Goal: Information Seeking & Learning: Check status

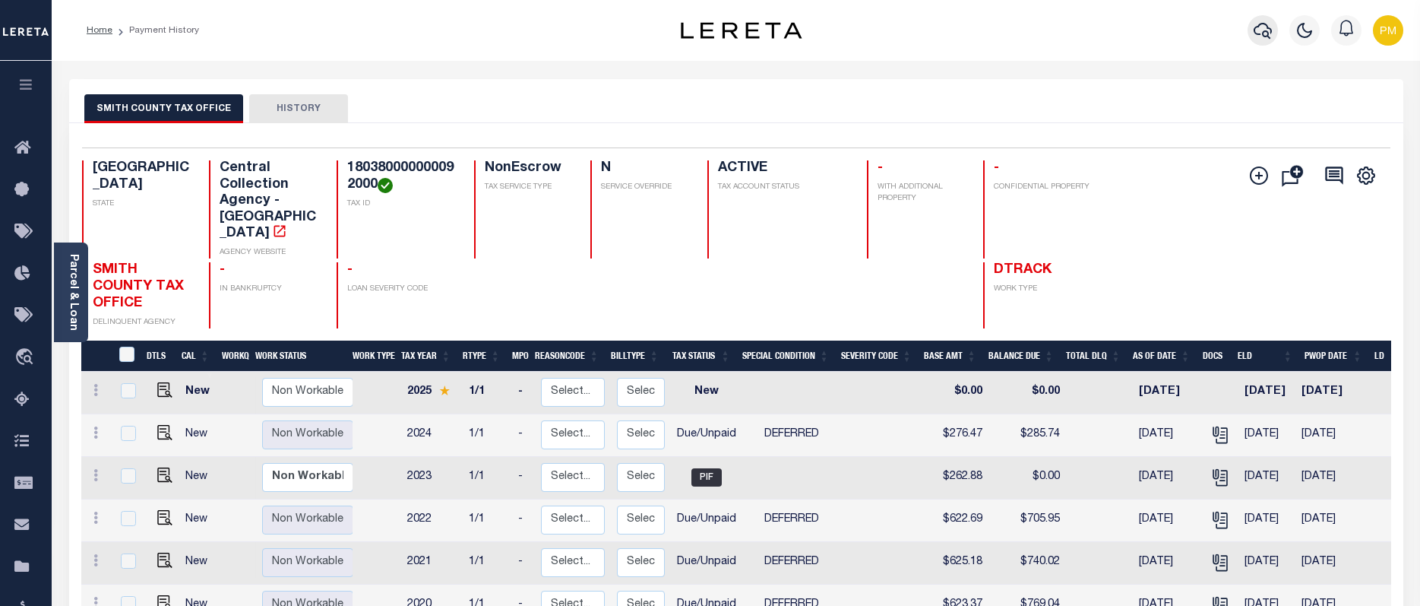
drag, startPoint x: 1265, startPoint y: 27, endPoint x: 1254, endPoint y: 30, distance: 11.6
click at [1254, 30] on icon "button" at bounding box center [1263, 30] width 18 height 18
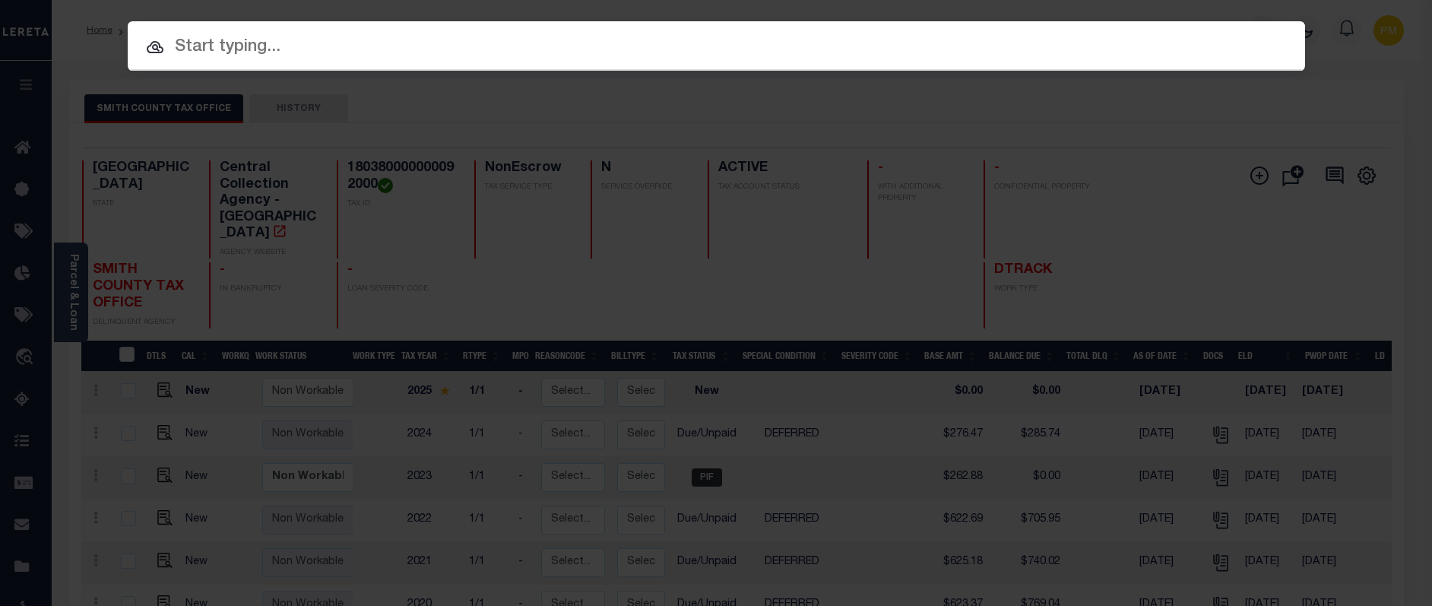
paste input "720008625"
type input "720008625"
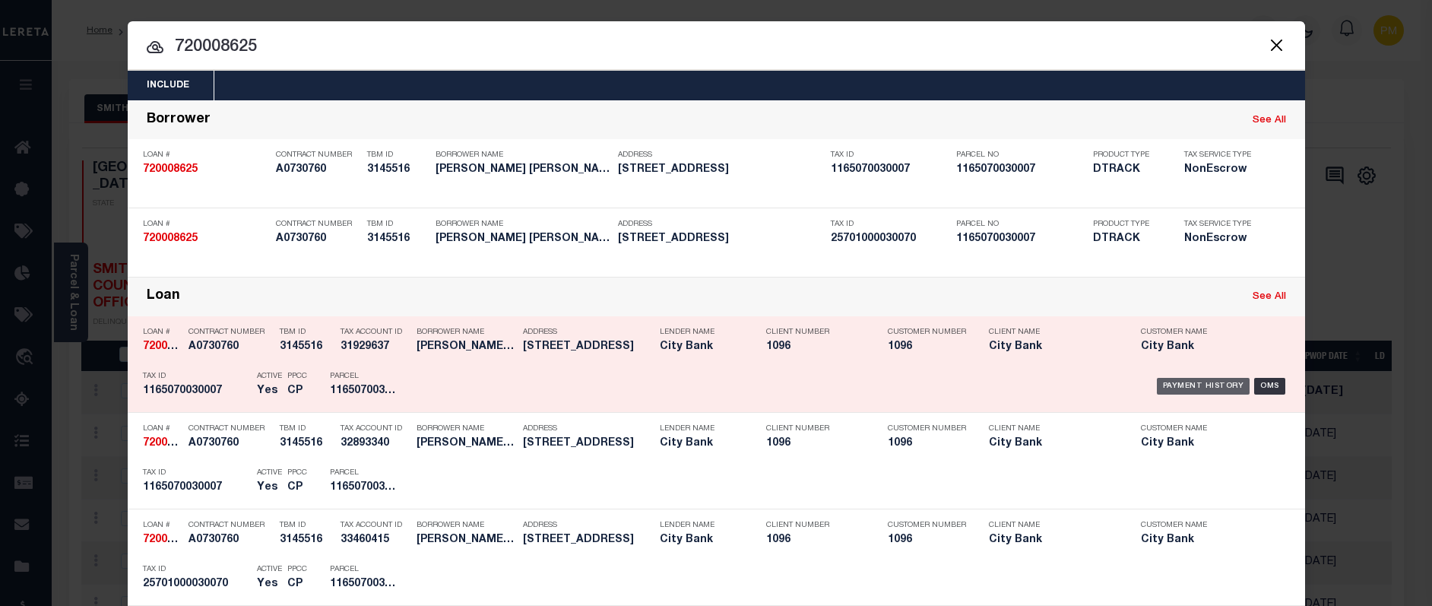
click at [1170, 387] on div "Payment History" at bounding box center [1203, 386] width 93 height 17
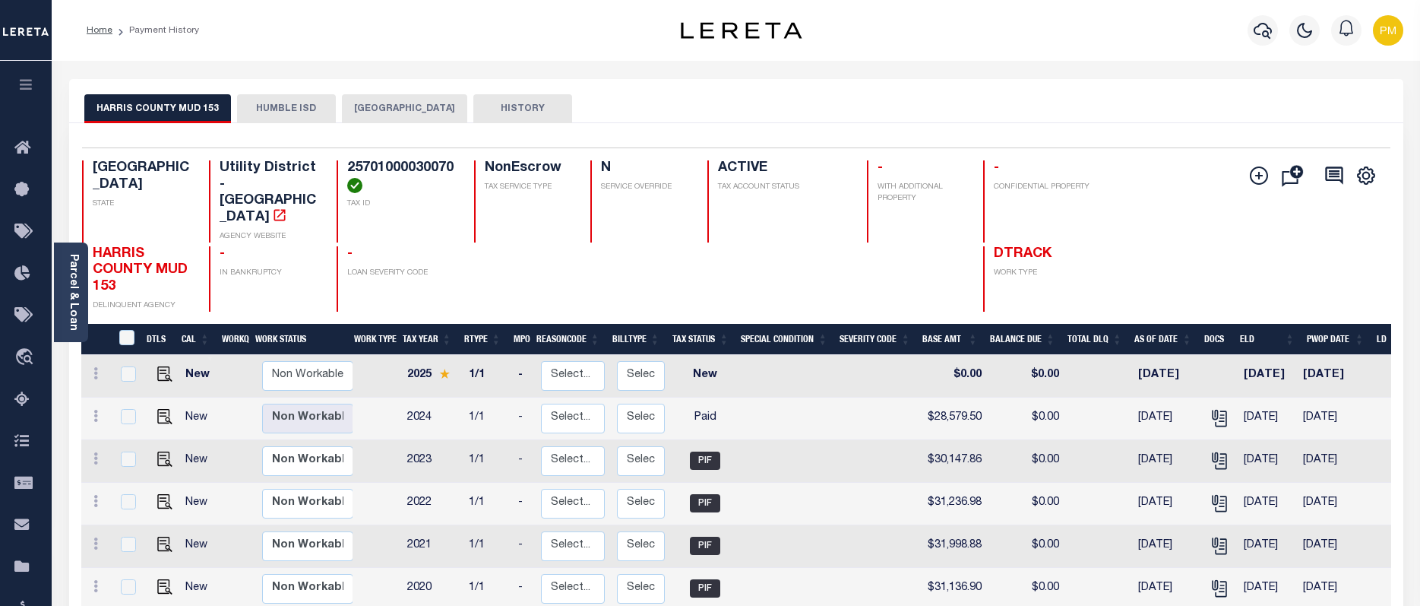
click at [399, 111] on button "[GEOGRAPHIC_DATA]" at bounding box center [404, 108] width 125 height 29
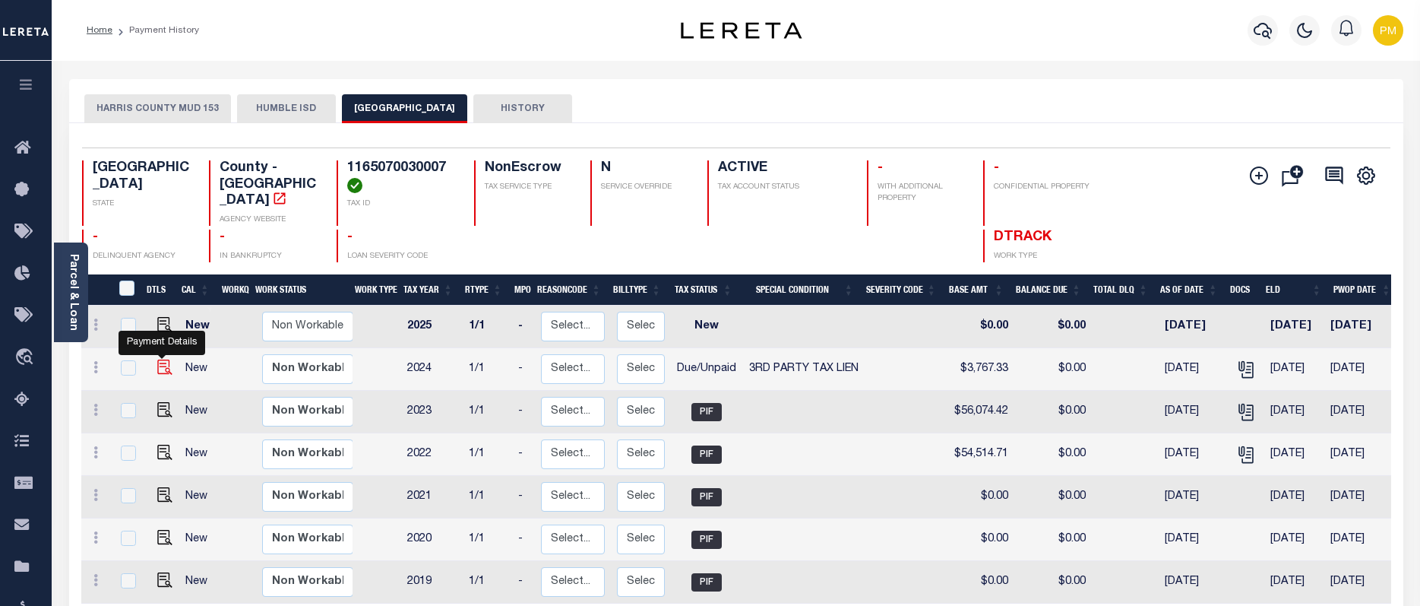
click at [160, 359] on img "" at bounding box center [164, 366] width 15 height 15
checkbox input "true"
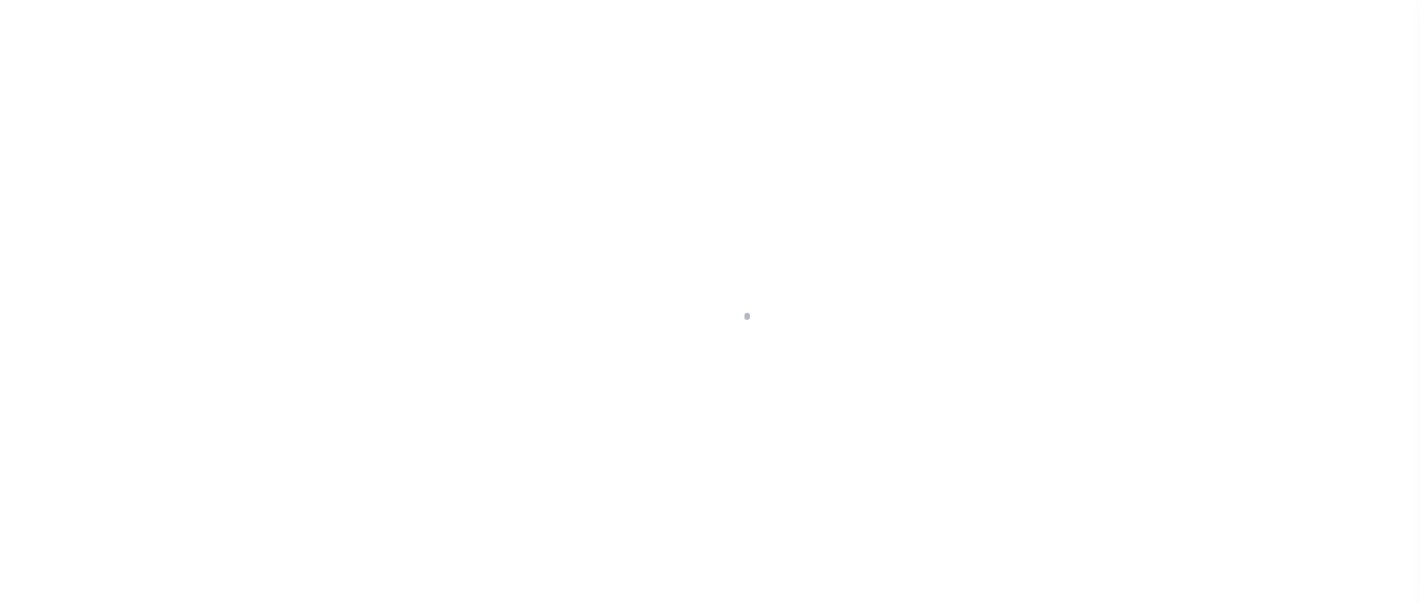
select select "DUE"
select select "20"
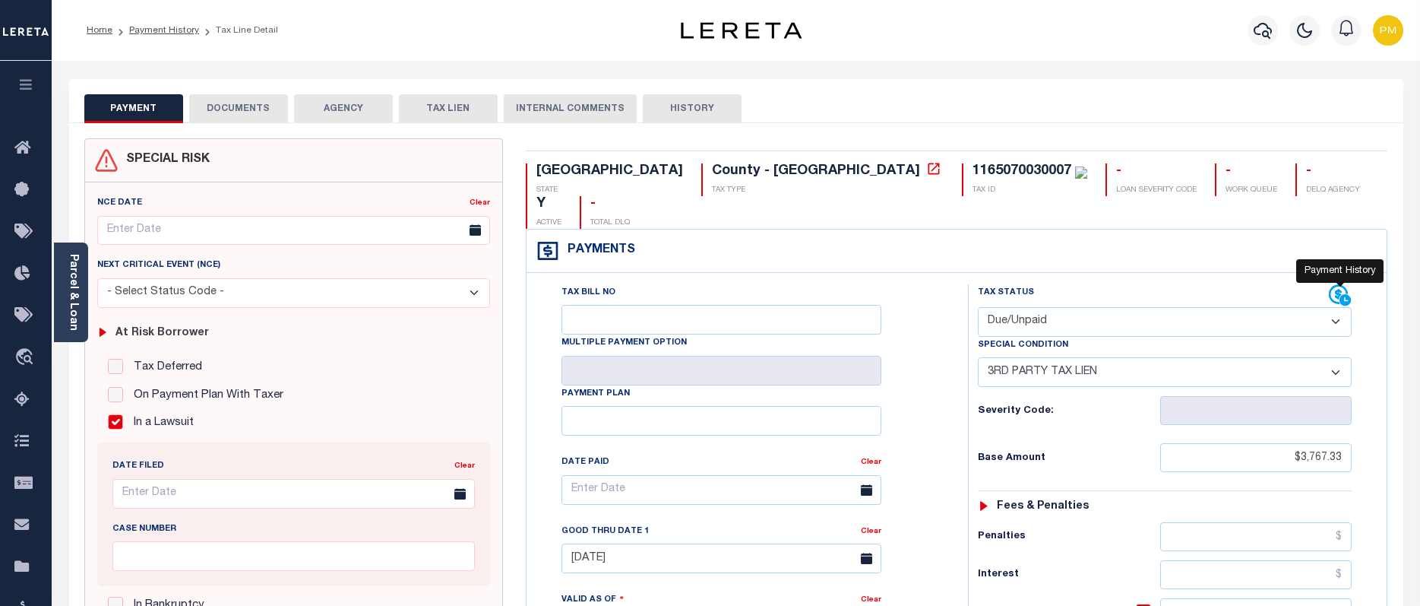
click at [1332, 284] on icon at bounding box center [1340, 295] width 23 height 23
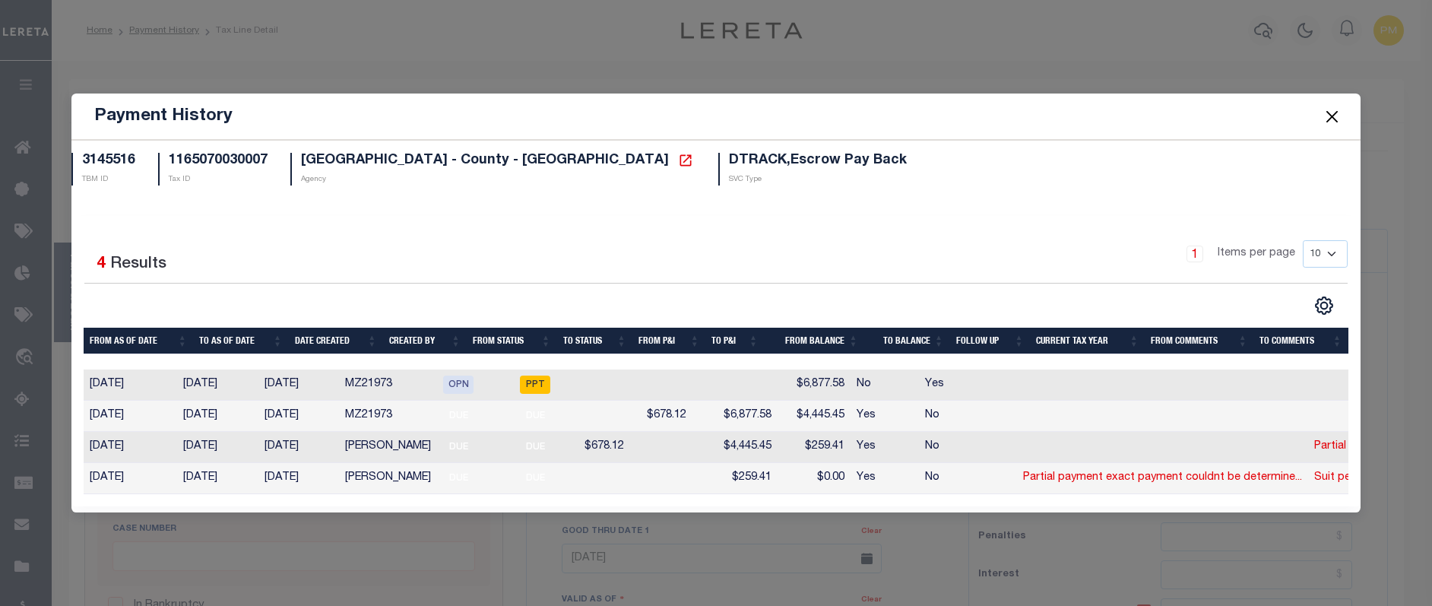
click at [1329, 116] on button "Close" at bounding box center [1332, 116] width 20 height 20
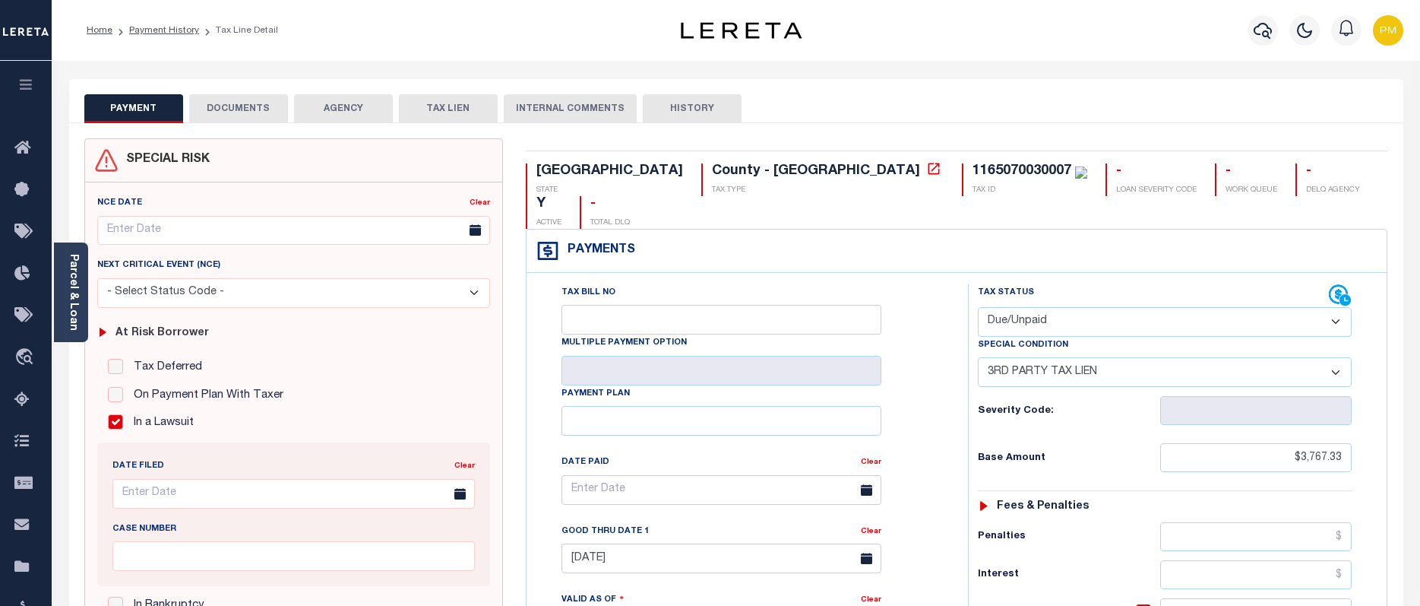
click at [239, 106] on button "DOCUMENTS" at bounding box center [238, 108] width 99 height 29
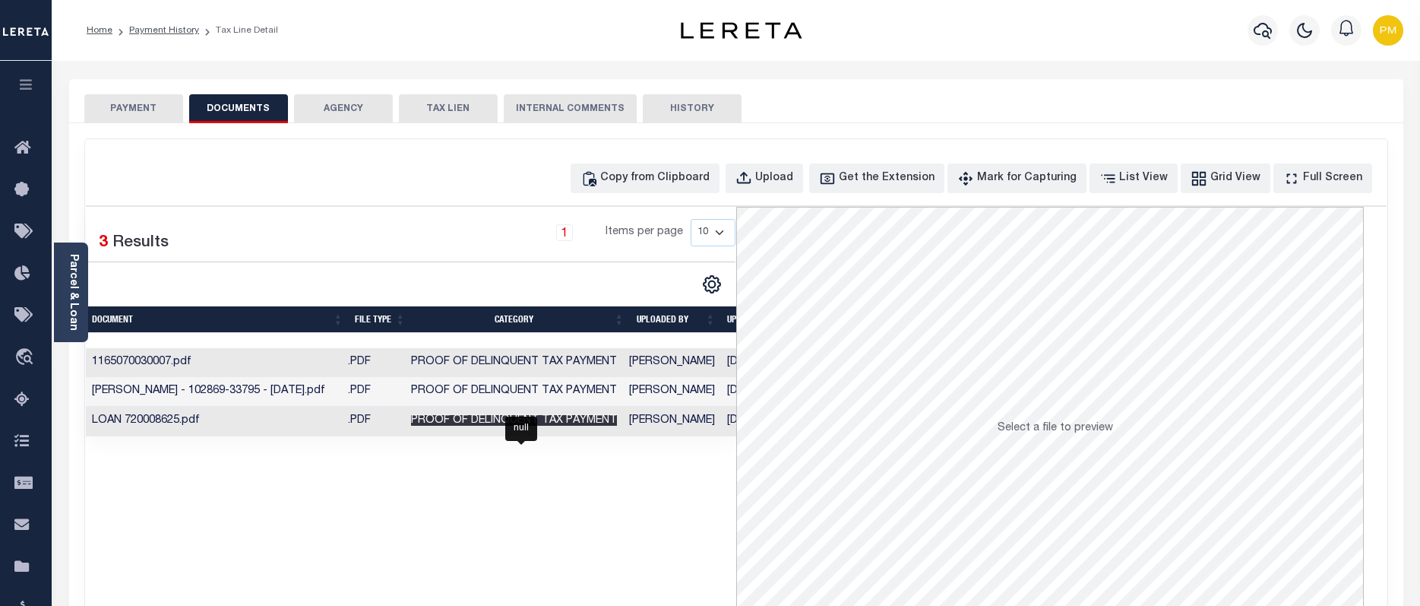
click at [514, 421] on span "Proof of Delinquent Tax Payment" at bounding box center [514, 420] width 206 height 11
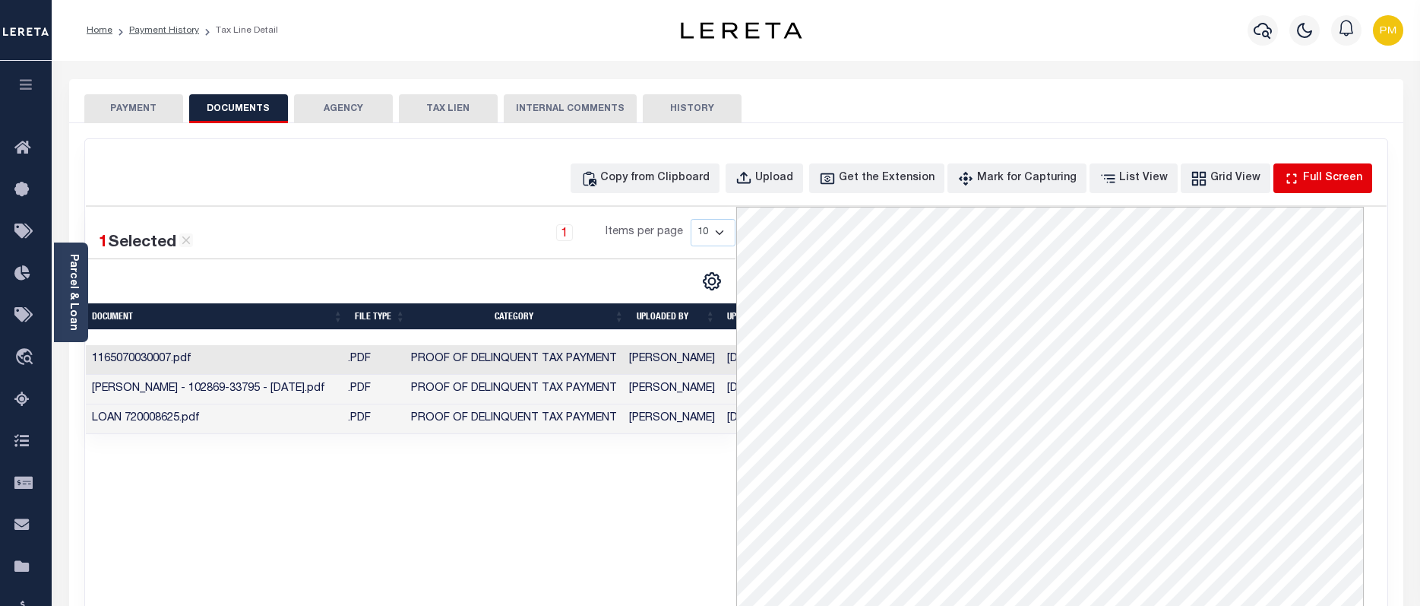
click at [1318, 182] on div "Full Screen" at bounding box center [1332, 178] width 59 height 17
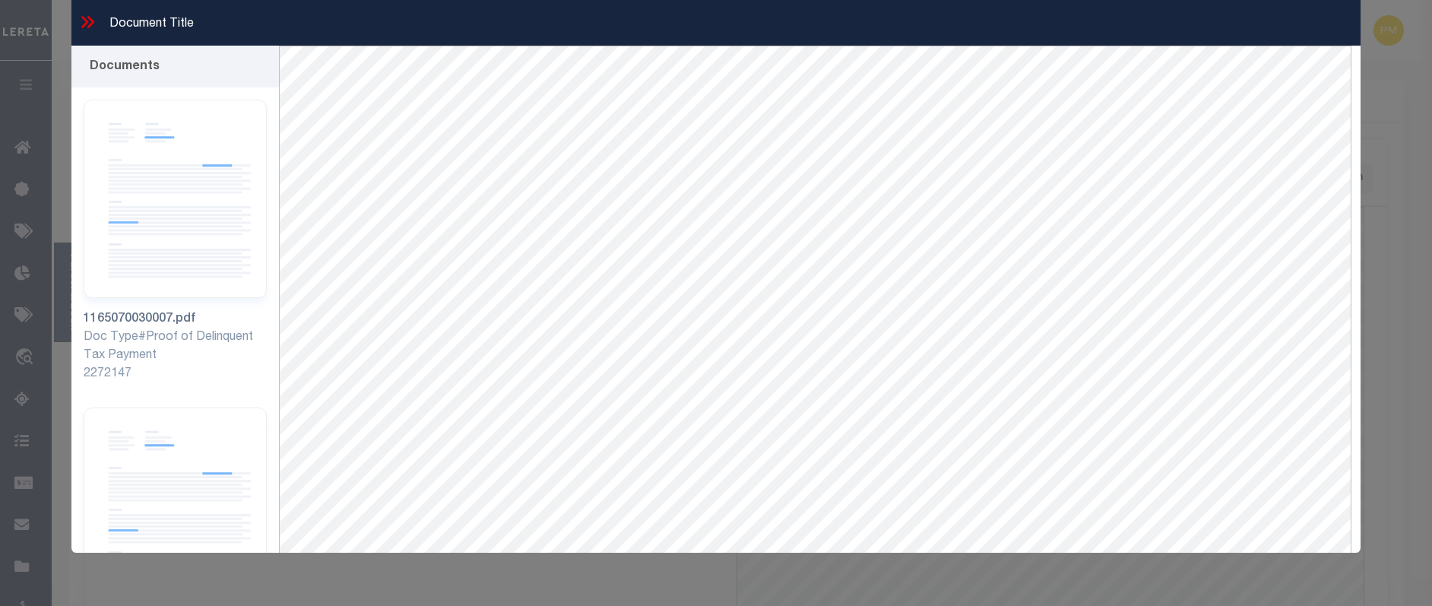
click at [91, 21] on icon at bounding box center [88, 22] width 20 height 20
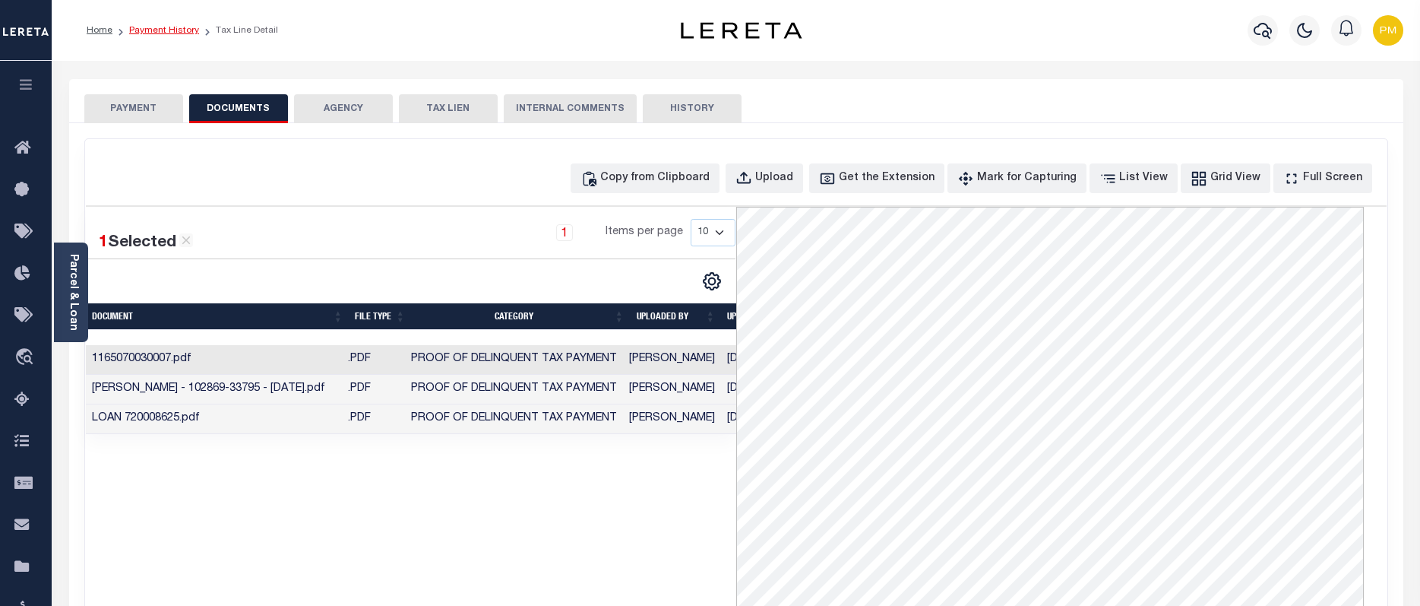
click at [169, 28] on link "Payment History" at bounding box center [164, 30] width 70 height 9
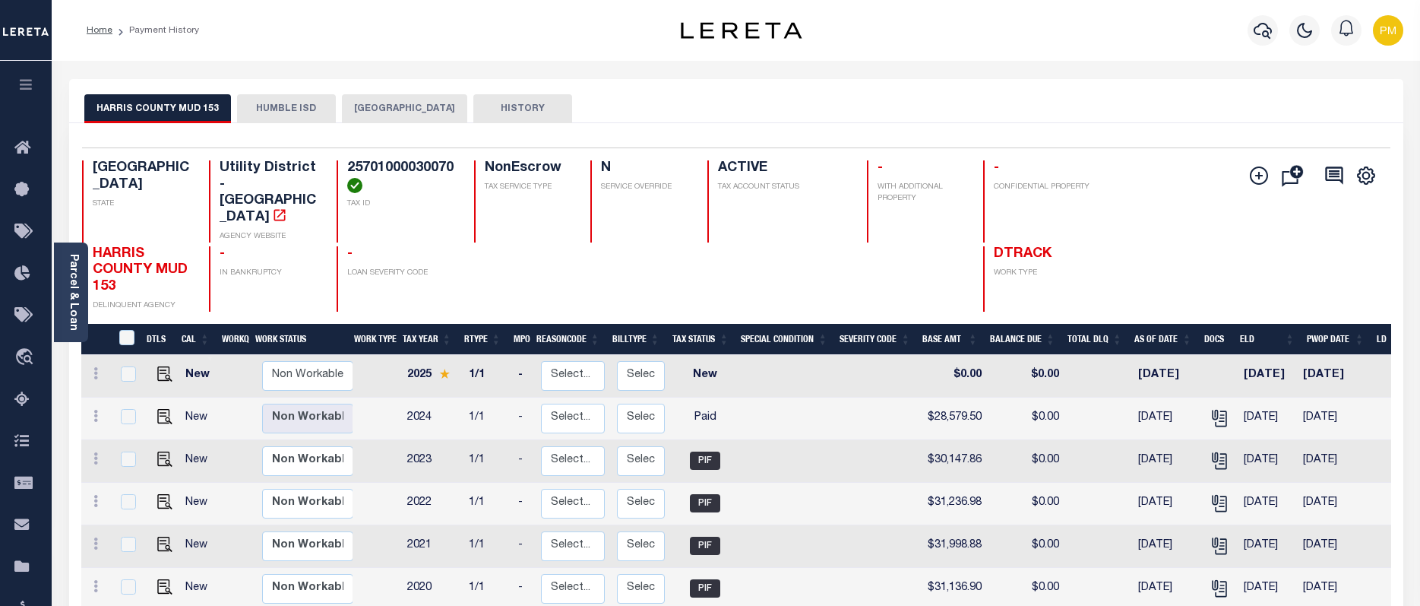
click at [369, 111] on button "[GEOGRAPHIC_DATA]" at bounding box center [404, 108] width 125 height 29
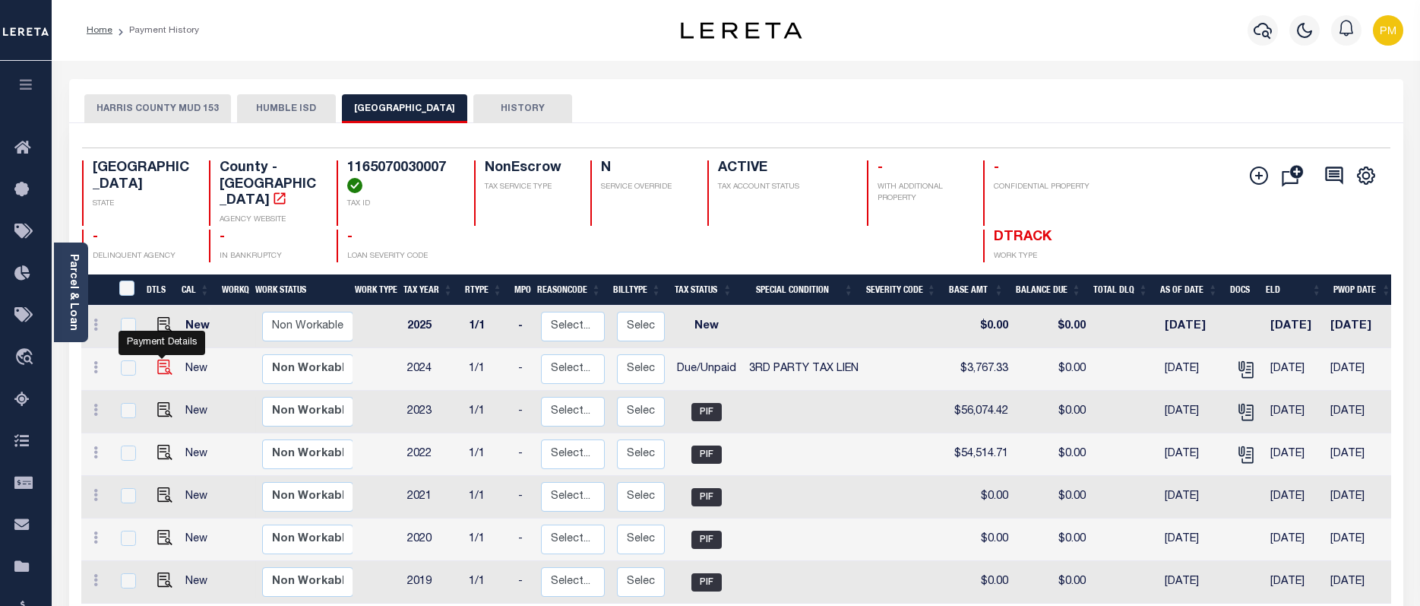
click at [162, 359] on img "" at bounding box center [164, 366] width 15 height 15
checkbox input "true"
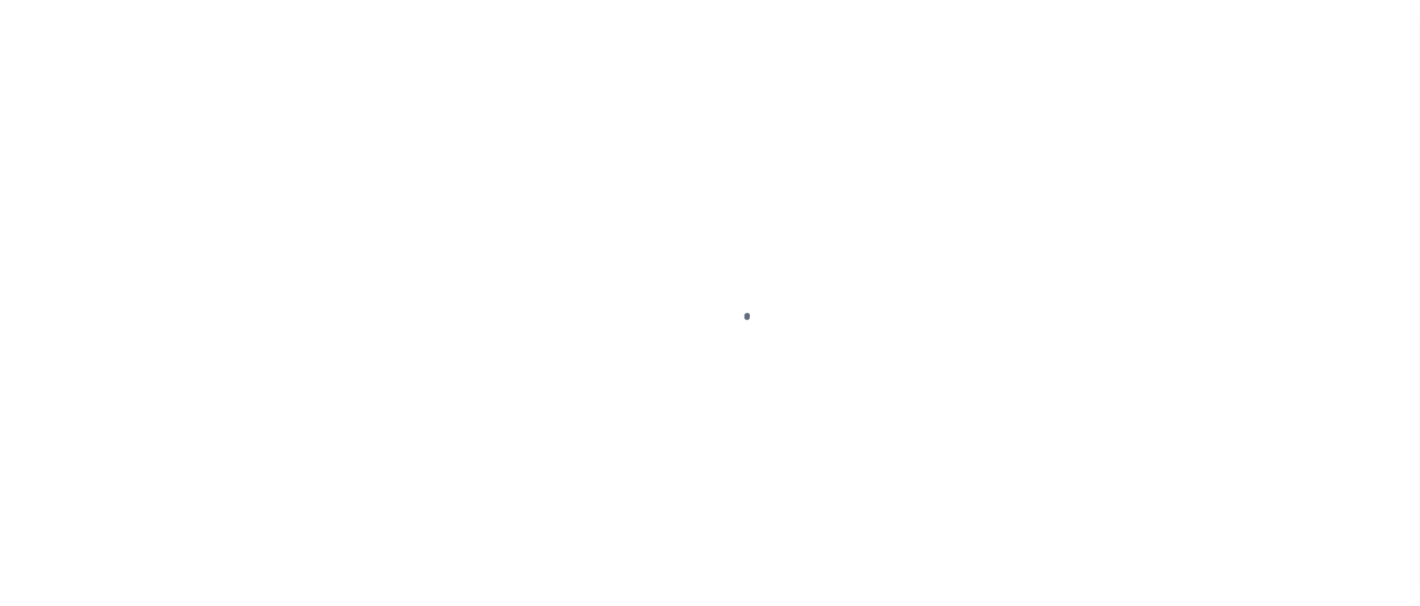
select select "DUE"
select select "20"
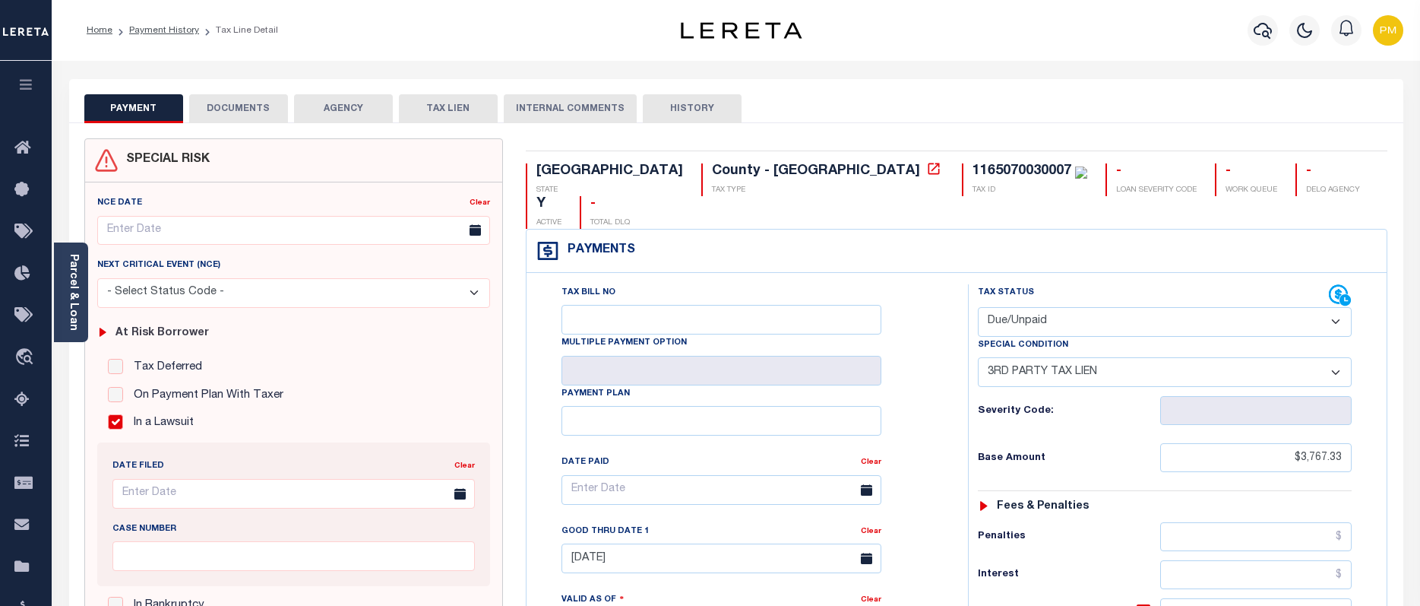
click at [224, 105] on button "DOCUMENTS" at bounding box center [238, 108] width 99 height 29
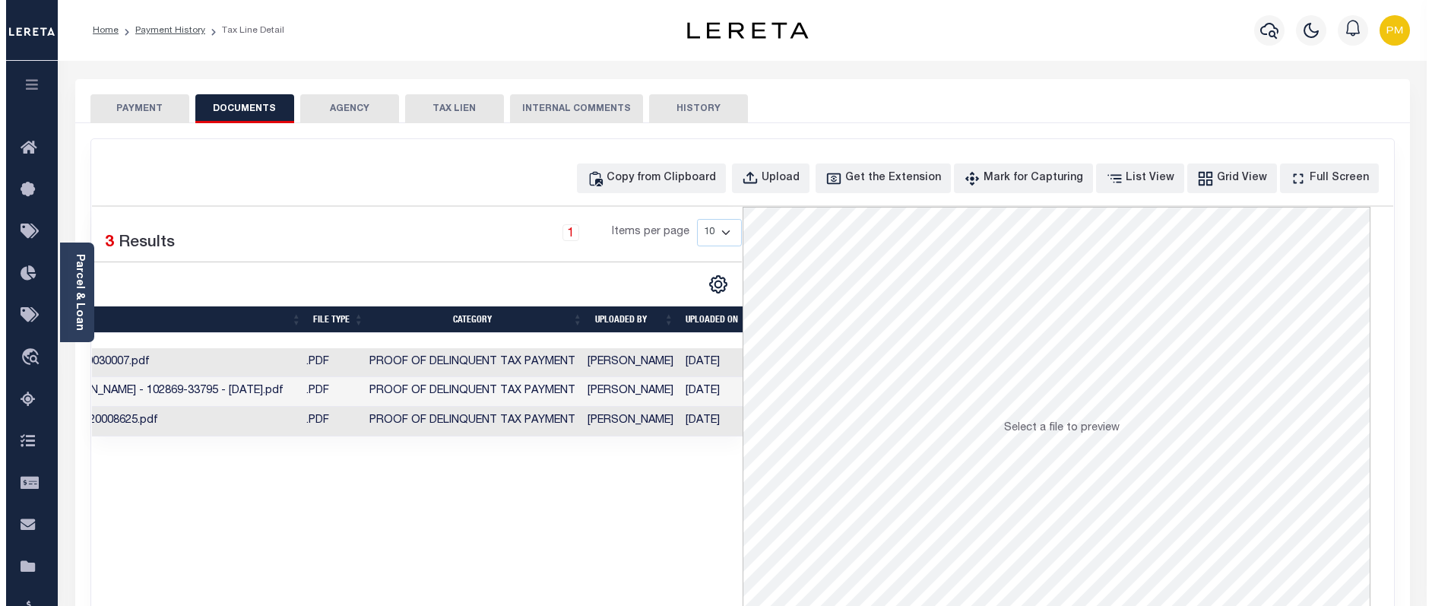
scroll to position [0, 64]
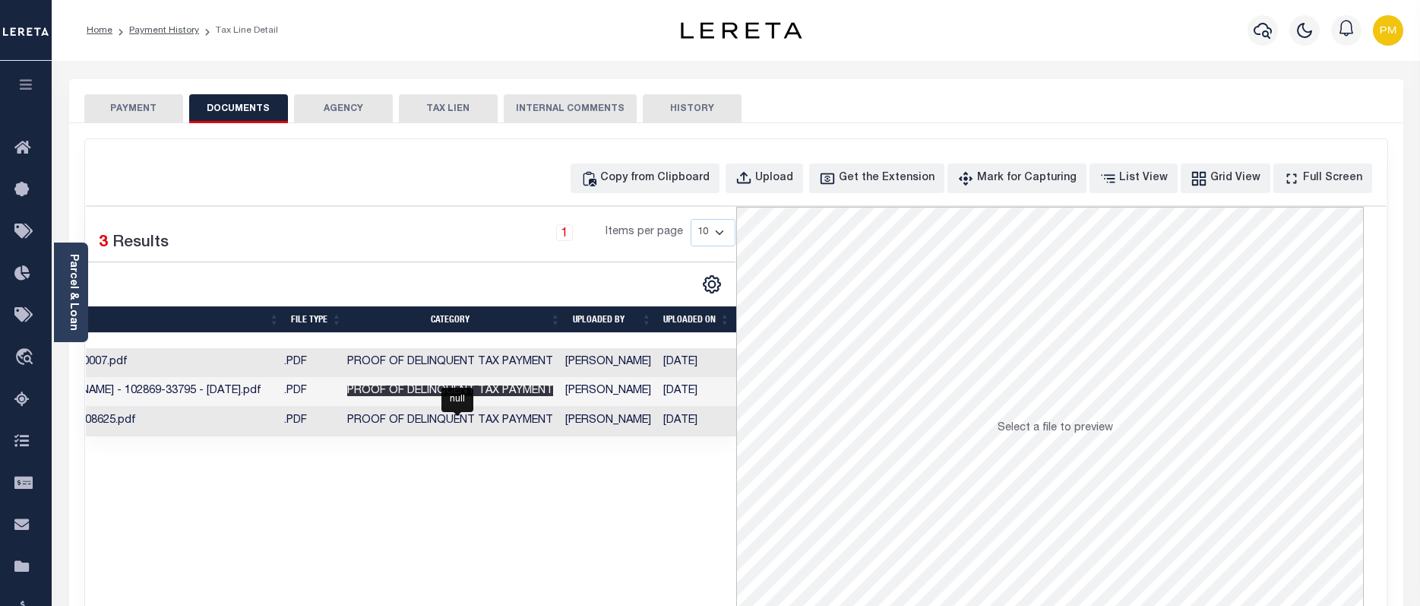
click at [402, 394] on span "Proof of Delinquent Tax Payment" at bounding box center [450, 390] width 206 height 11
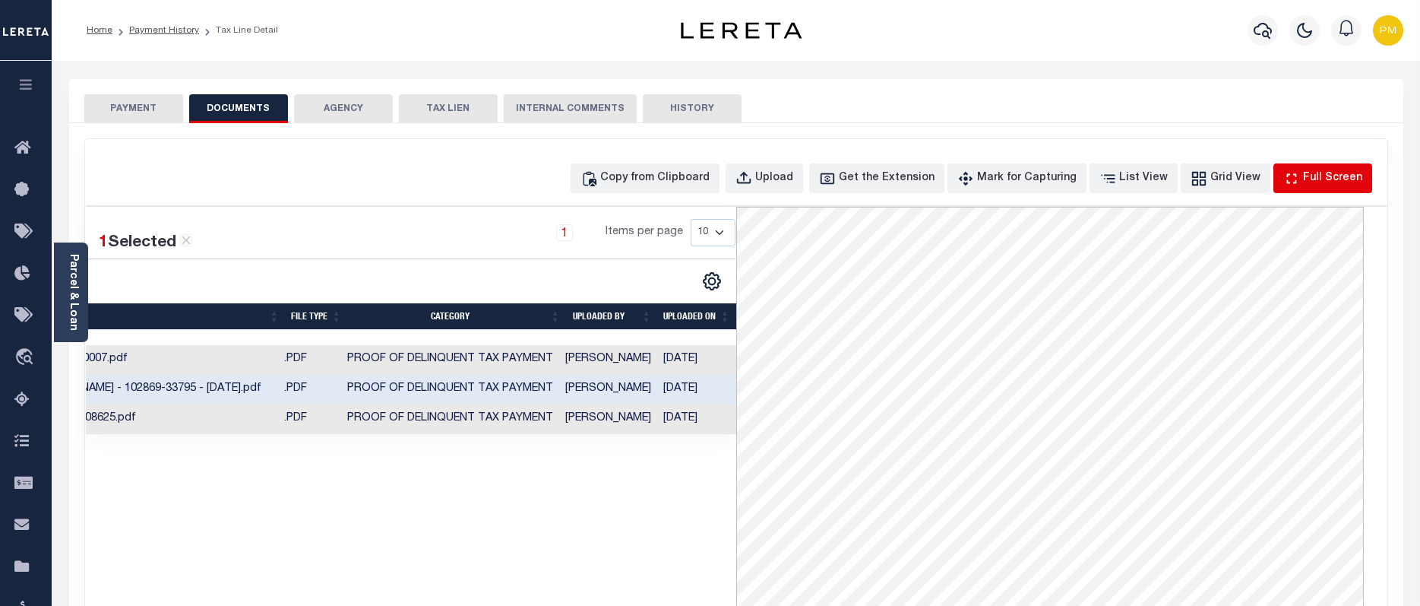
click at [1325, 181] on div "Full Screen" at bounding box center [1332, 178] width 59 height 17
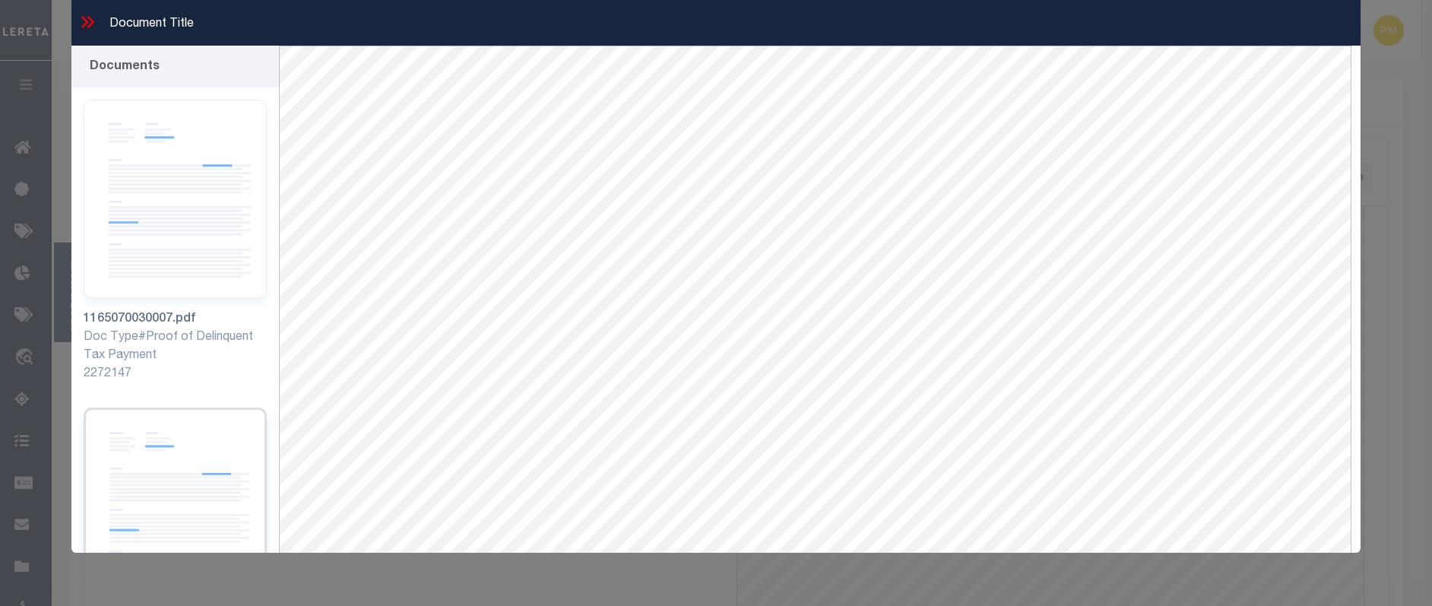
click at [151, 445] on img at bounding box center [175, 506] width 183 height 198
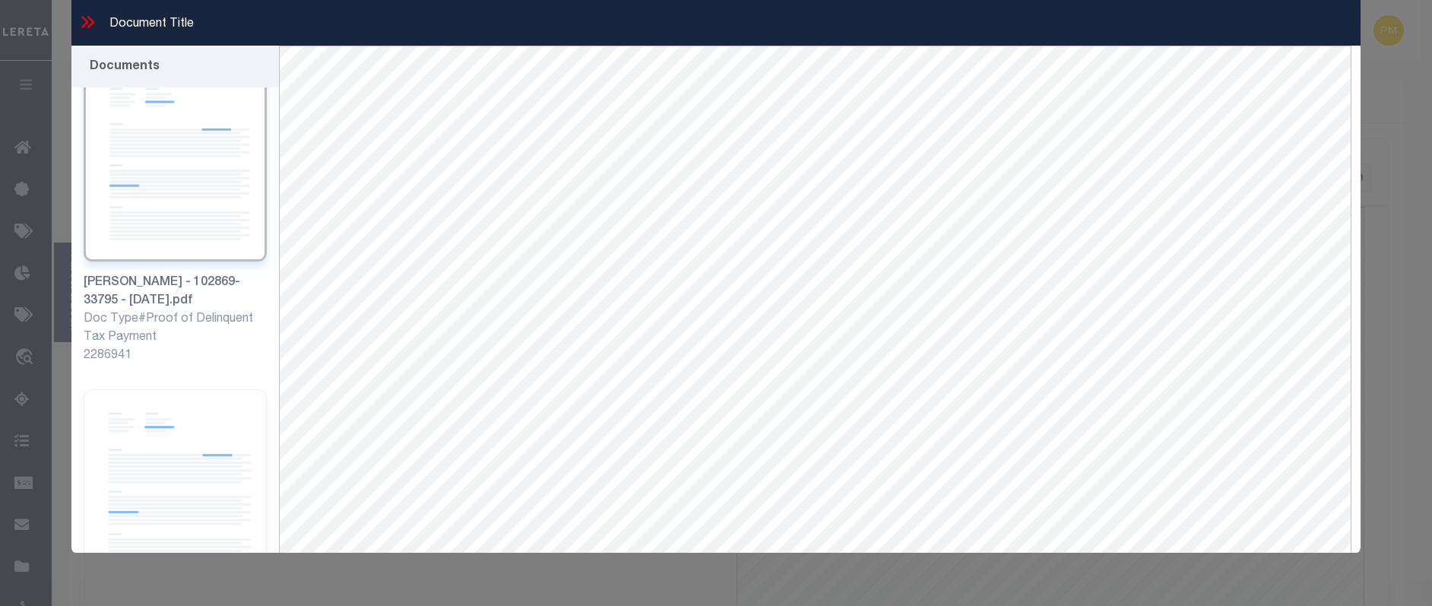
scroll to position [416, 0]
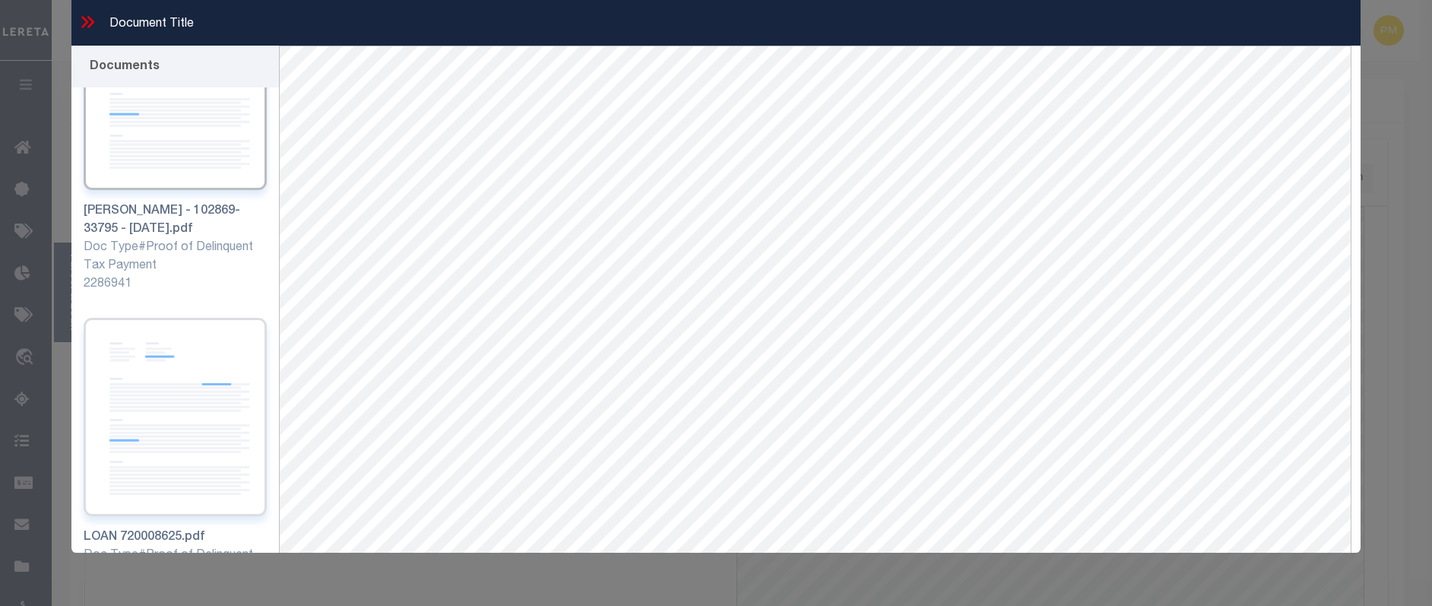
click at [179, 396] on img at bounding box center [175, 417] width 183 height 198
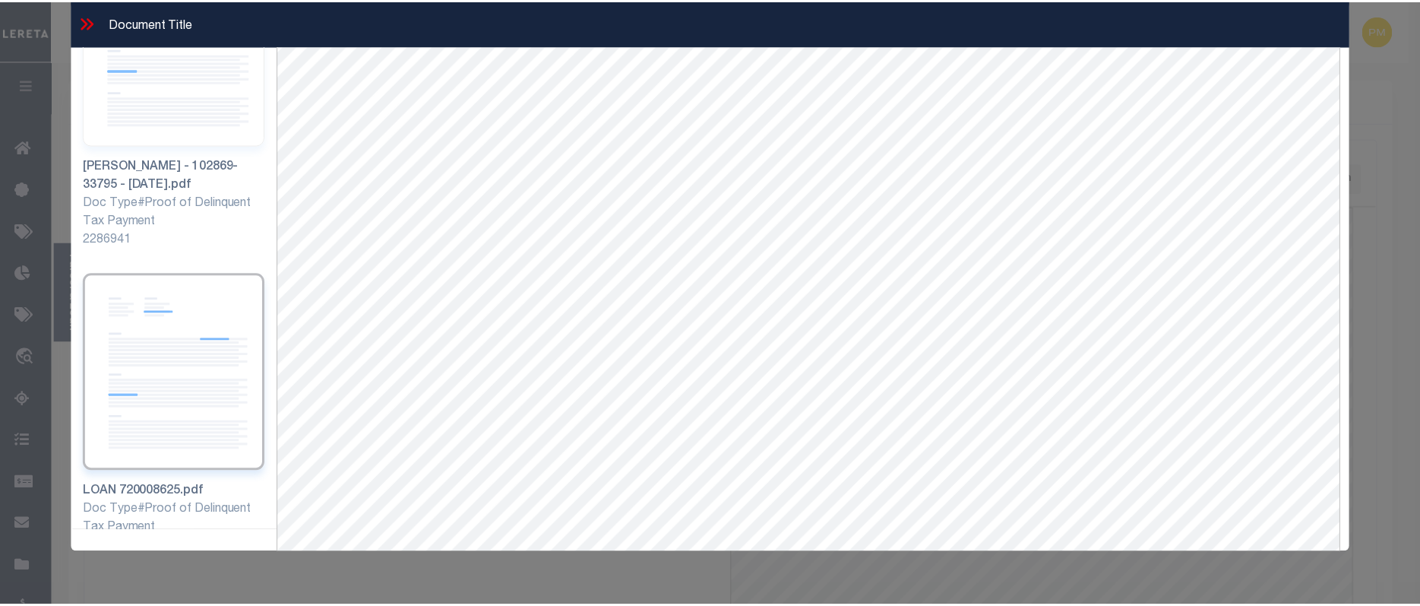
scroll to position [65, 0]
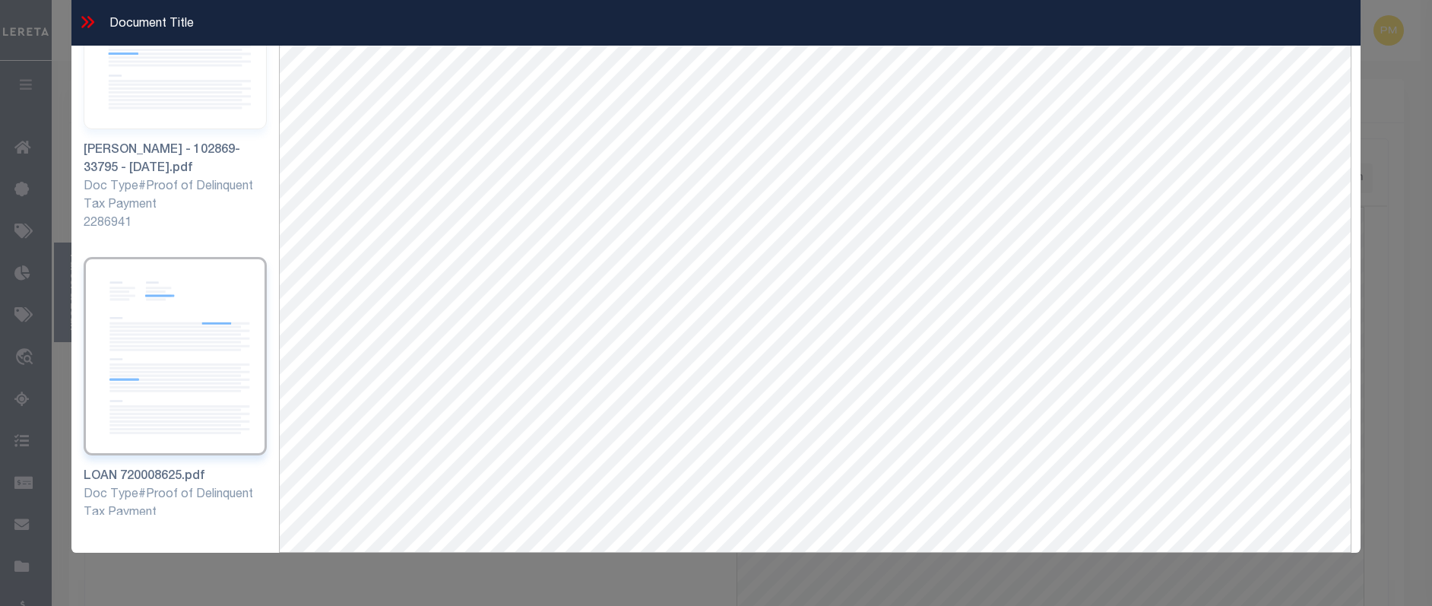
click at [86, 26] on icon at bounding box center [88, 22] width 20 height 20
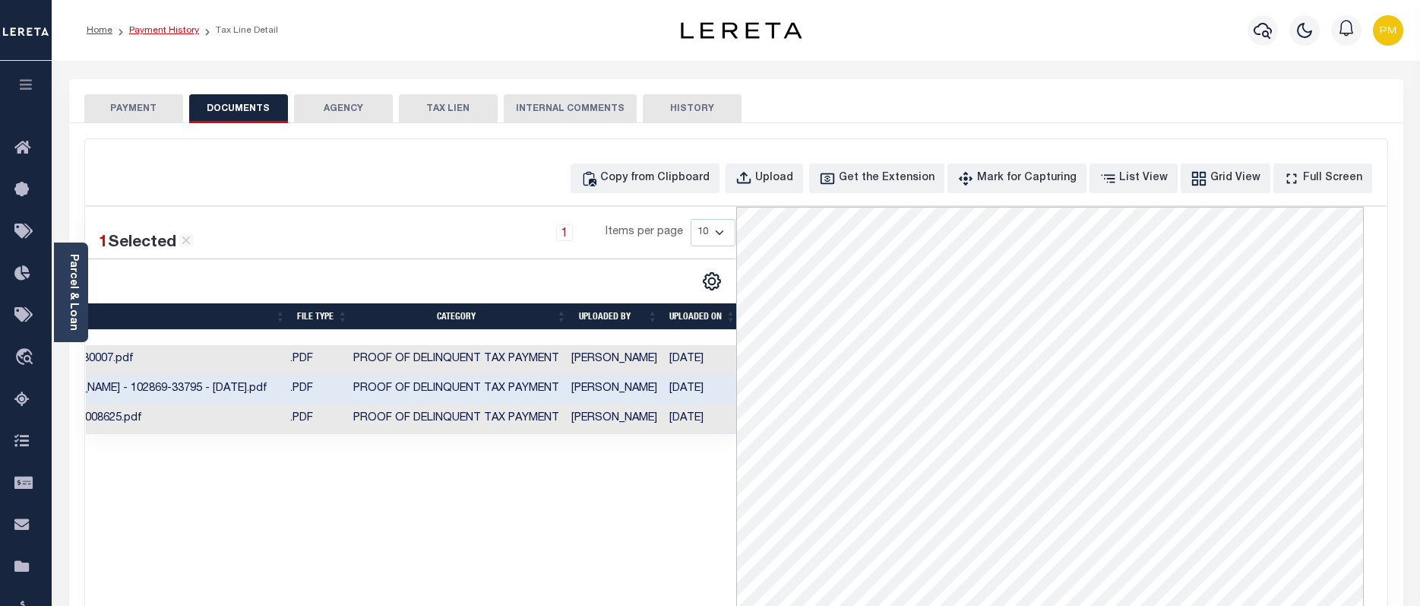
click at [160, 31] on link "Payment History" at bounding box center [164, 30] width 70 height 9
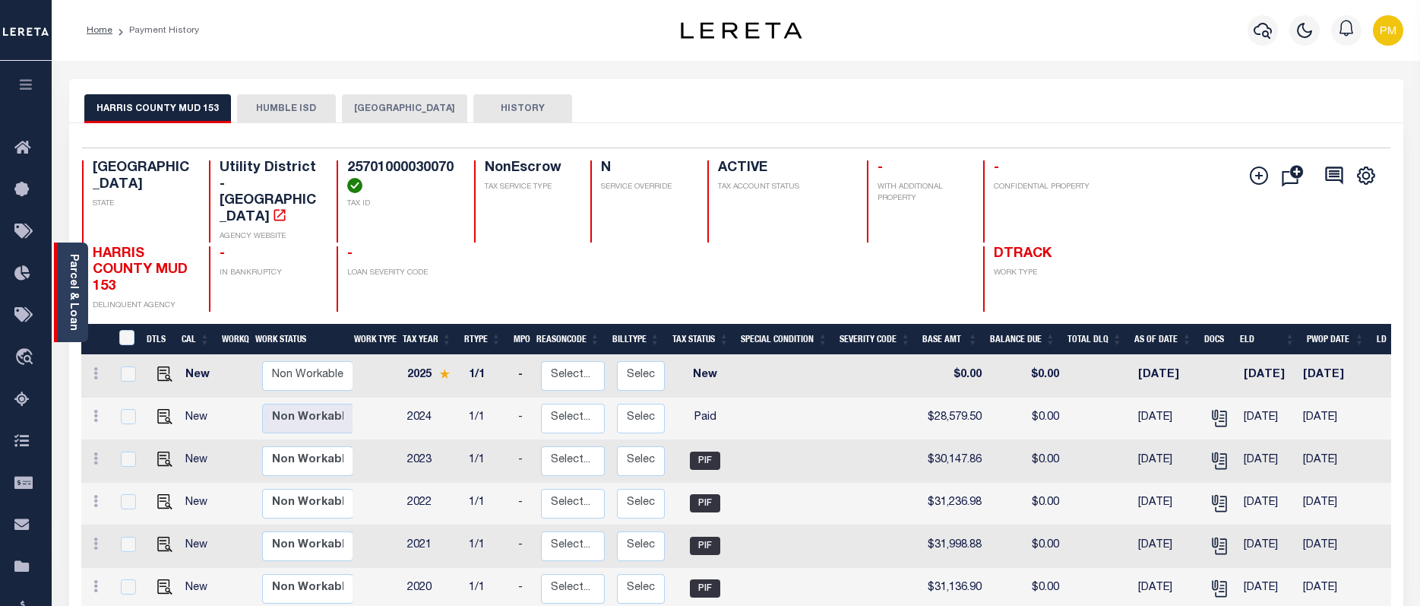
click at [74, 286] on link "Parcel & Loan" at bounding box center [73, 292] width 11 height 77
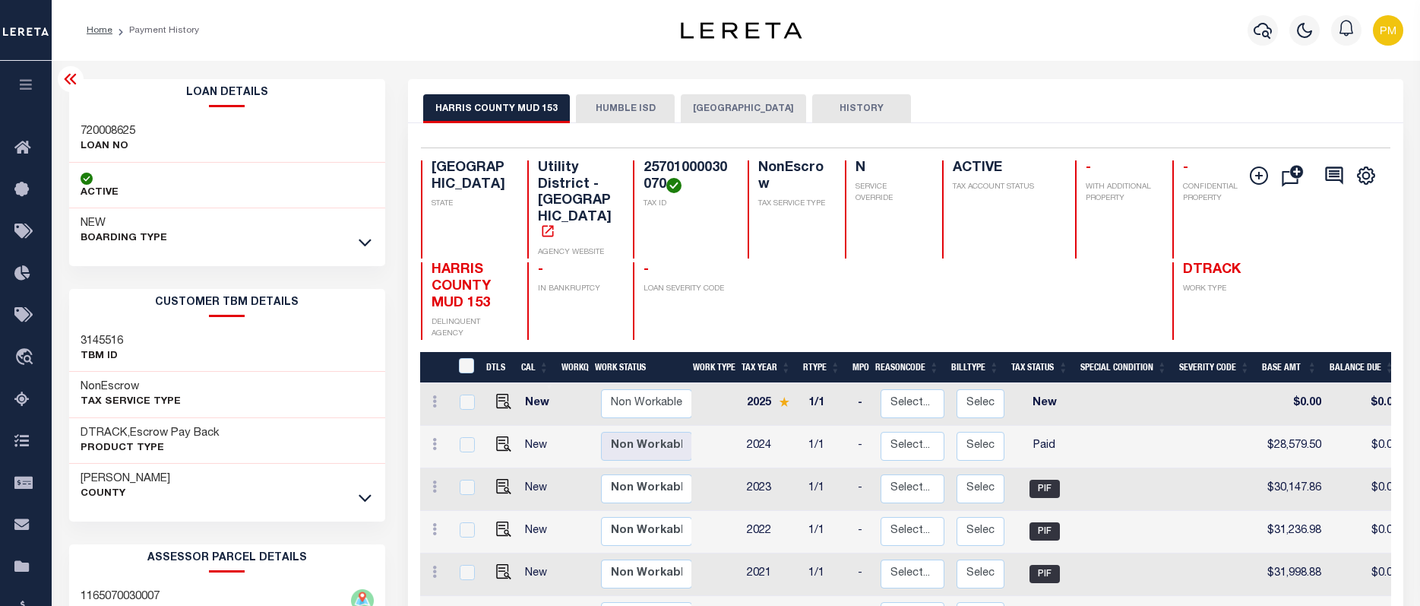
click at [712, 103] on button "[GEOGRAPHIC_DATA]" at bounding box center [743, 108] width 125 height 29
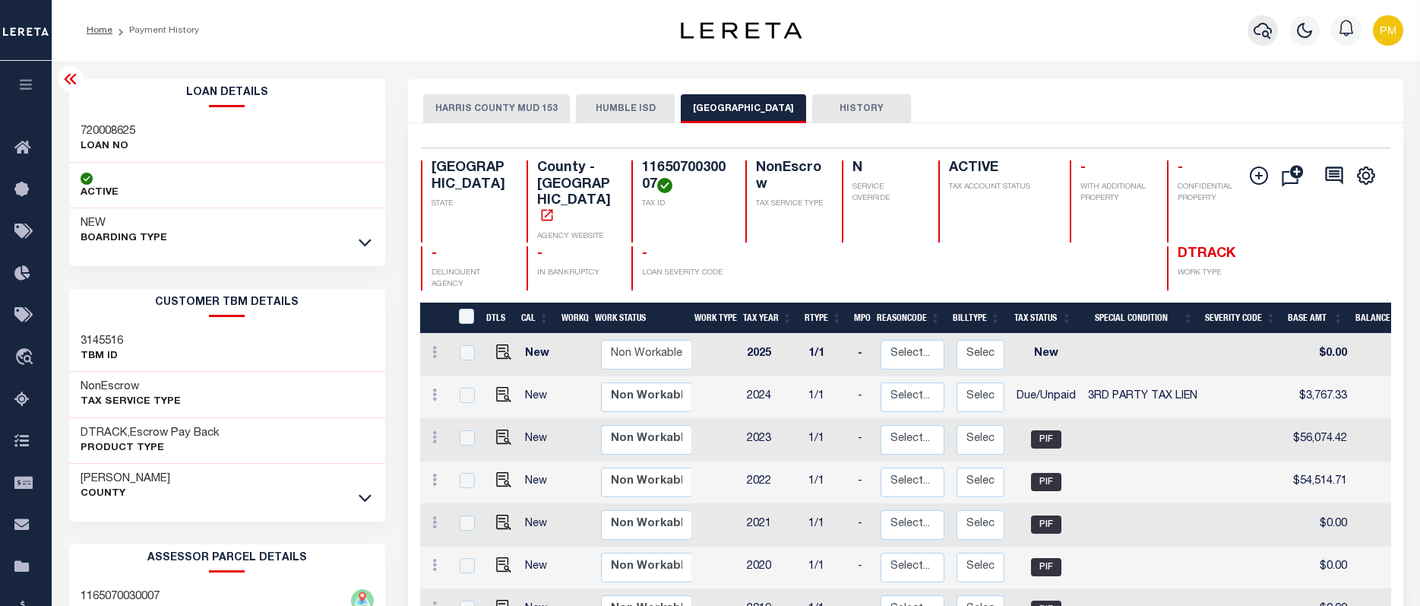
click at [1264, 30] on icon "button" at bounding box center [1263, 30] width 18 height 18
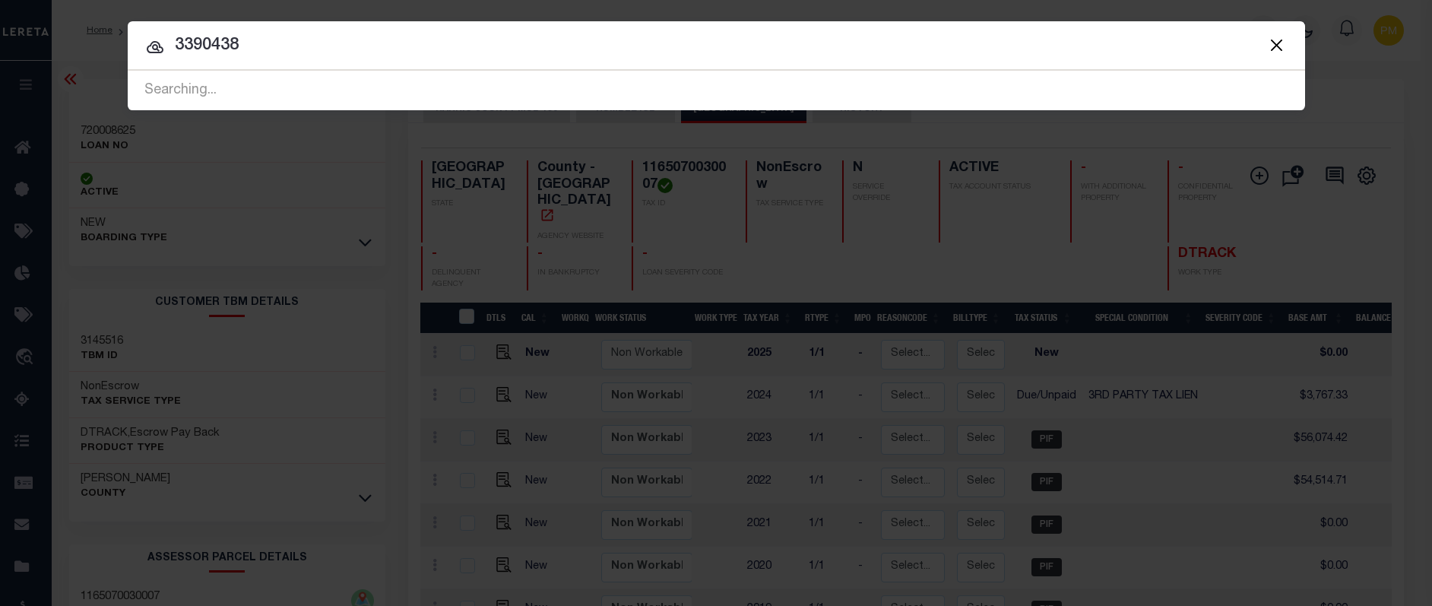
type input "3390438"
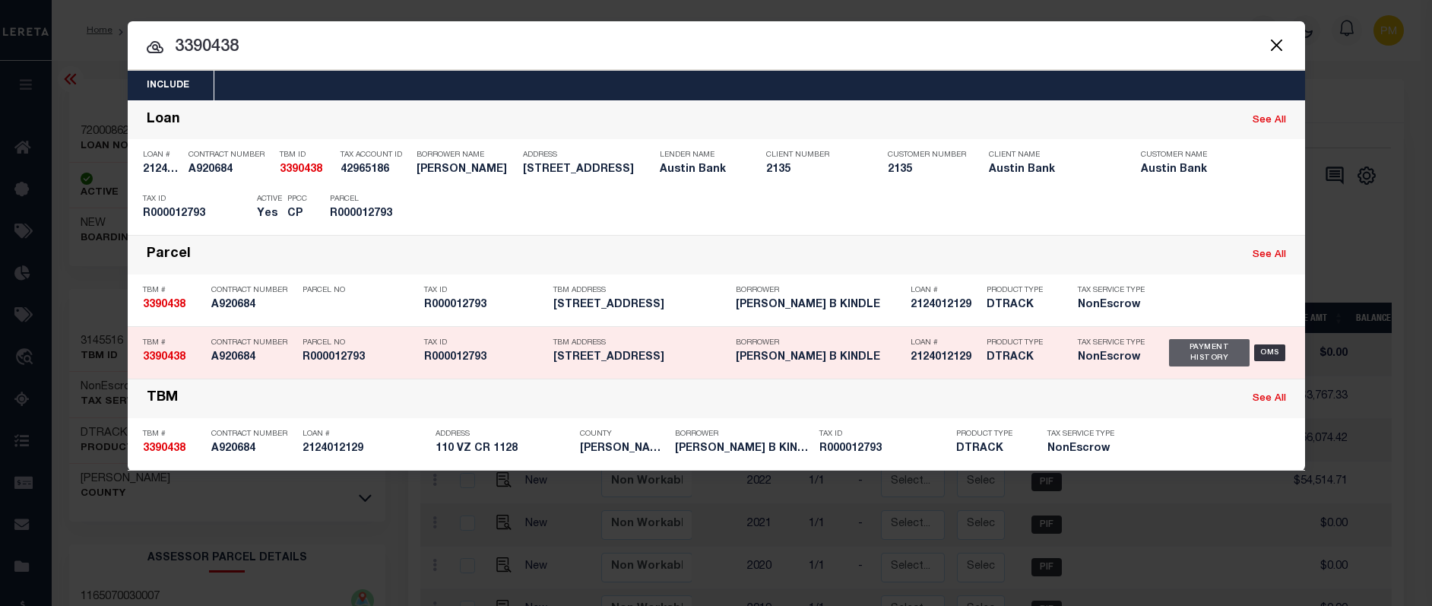
click at [1214, 360] on div "Payment History" at bounding box center [1209, 352] width 81 height 27
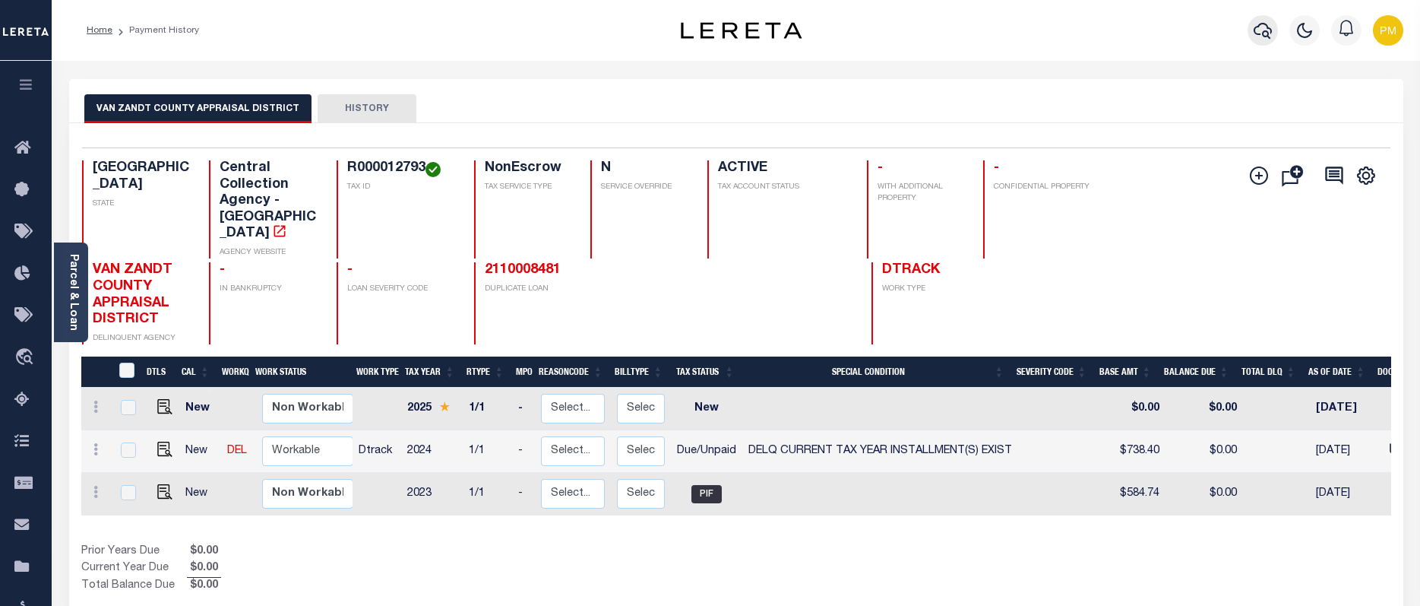
click at [1262, 30] on icon "button" at bounding box center [1263, 30] width 18 height 18
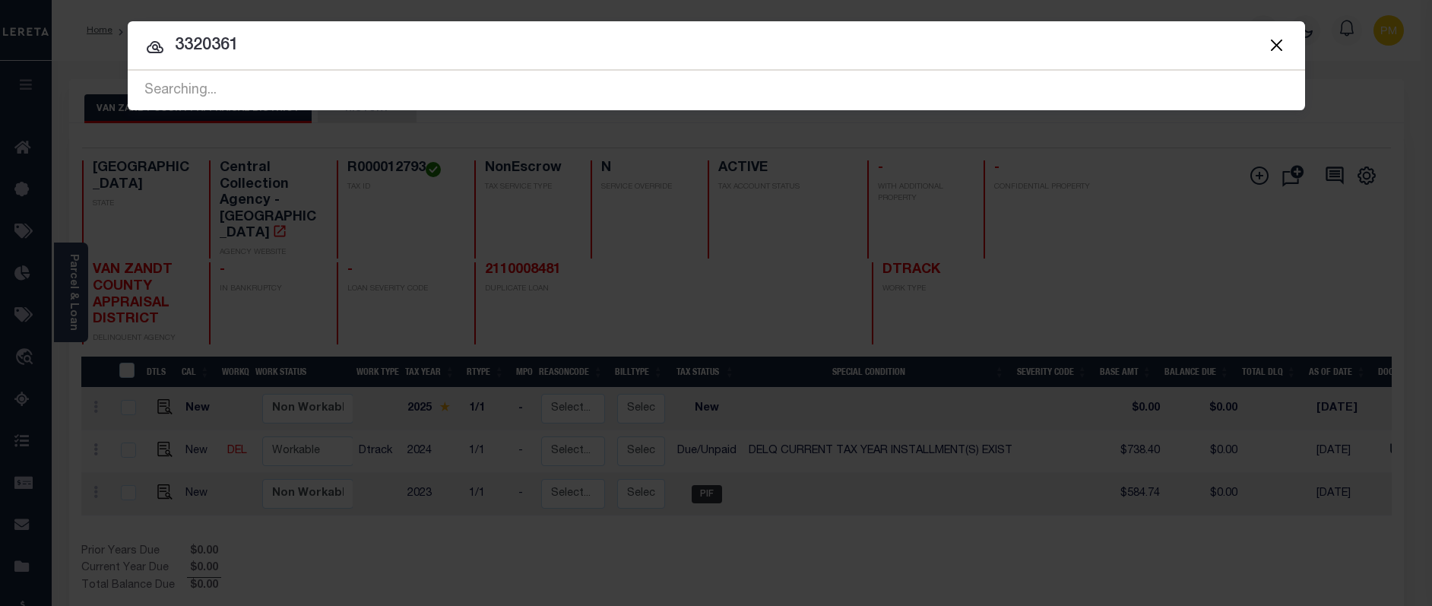
type input "3320361"
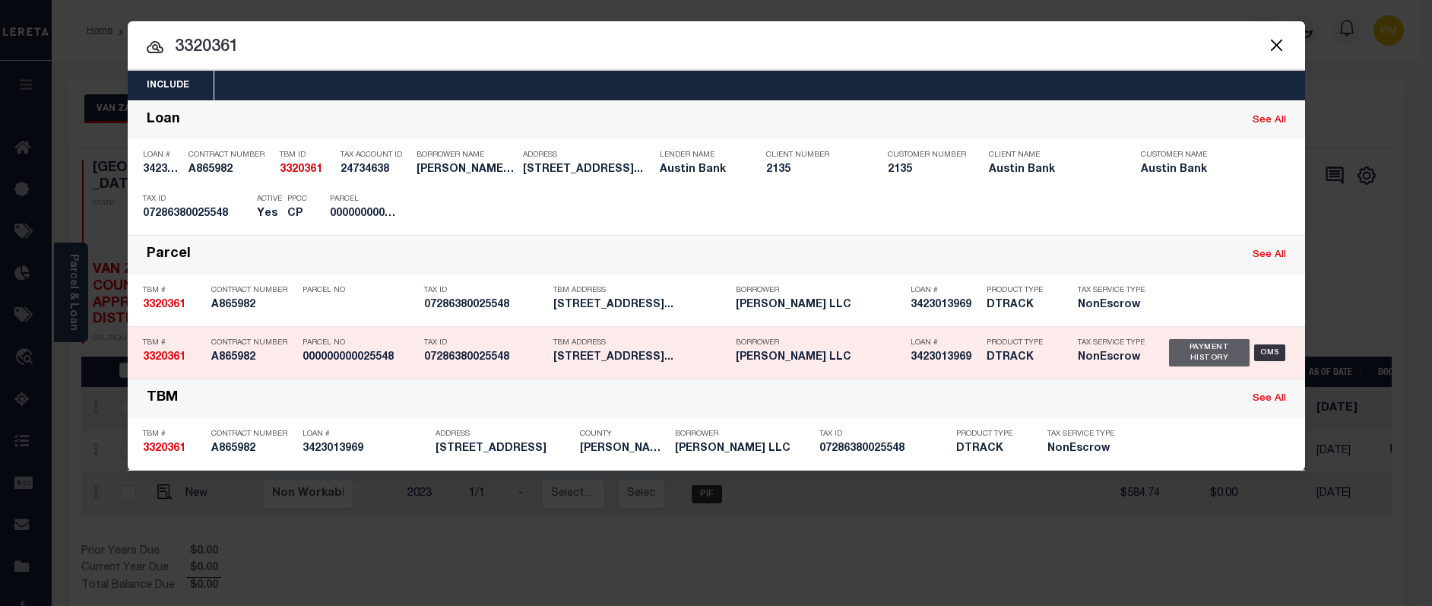
click at [1182, 359] on div "Payment History" at bounding box center [1209, 352] width 81 height 27
